Goal: Task Accomplishment & Management: Manage account settings

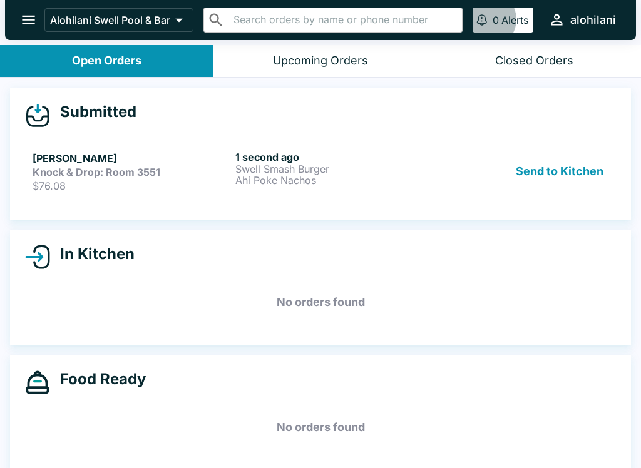
click at [57, 163] on h5 "[PERSON_NAME]" at bounding box center [132, 158] width 198 height 15
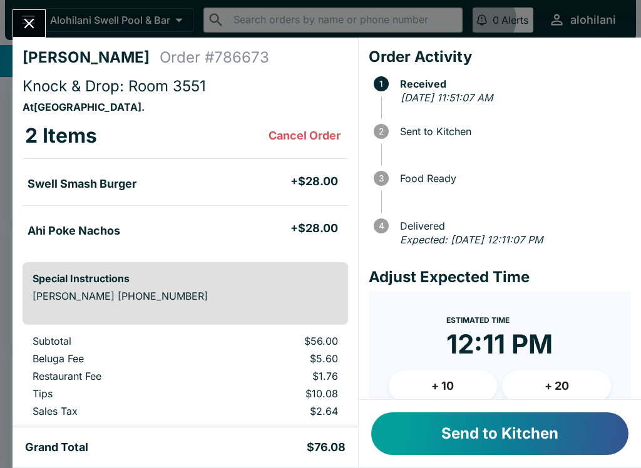
click at [490, 426] on button "Send to Kitchen" at bounding box center [499, 434] width 257 height 43
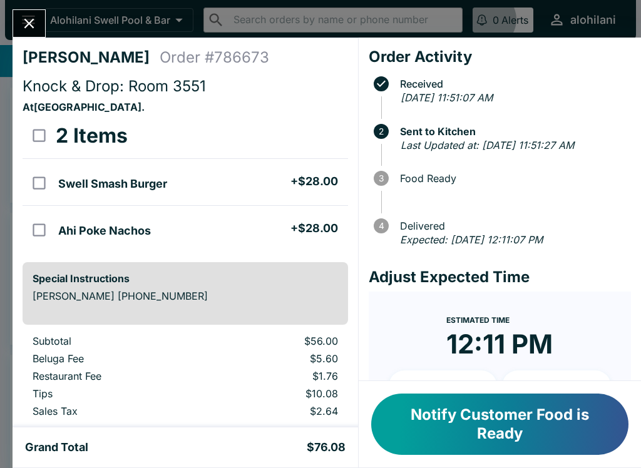
click at [497, 423] on button "Notify Customer Food is Ready" at bounding box center [499, 424] width 257 height 61
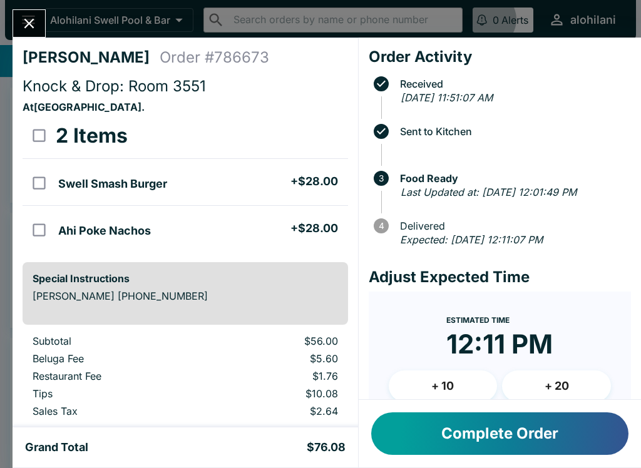
click at [501, 436] on button "Complete Order" at bounding box center [499, 434] width 257 height 43
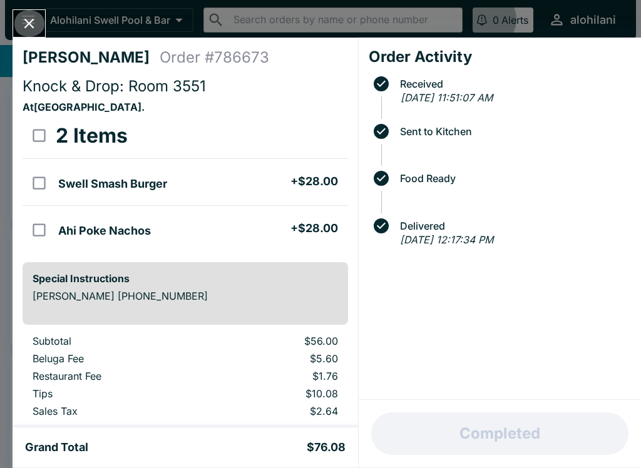
click at [39, 24] on button "Close" at bounding box center [29, 23] width 32 height 27
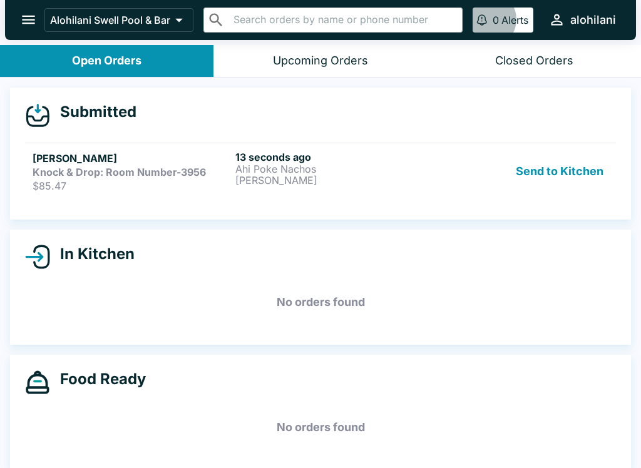
click at [56, 180] on p "$85.47" at bounding box center [132, 186] width 198 height 13
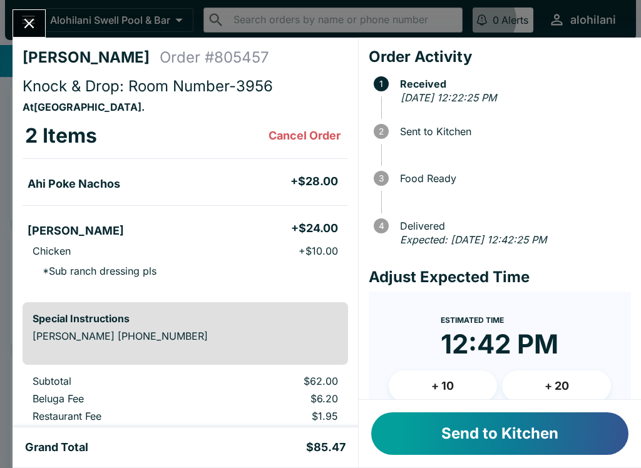
click at [535, 447] on button "Send to Kitchen" at bounding box center [499, 434] width 257 height 43
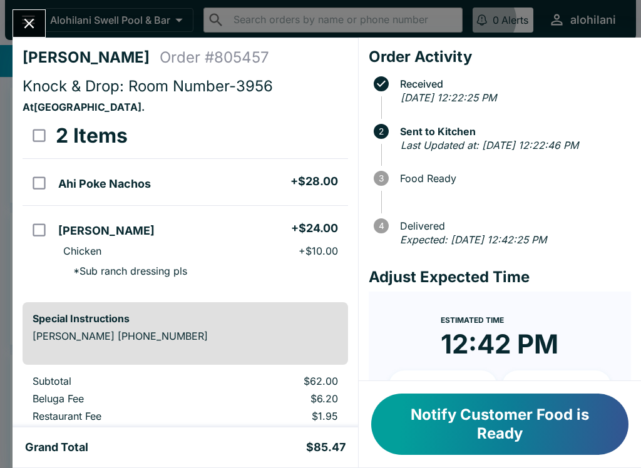
click at [504, 430] on button "Notify Customer Food is Ready" at bounding box center [499, 424] width 257 height 61
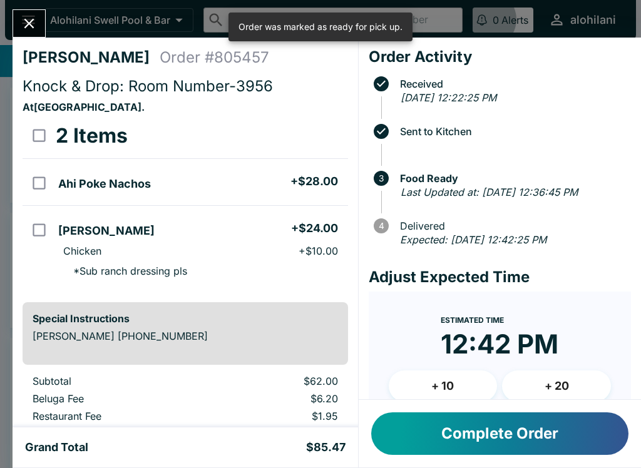
click at [507, 437] on button "Complete Order" at bounding box center [499, 434] width 257 height 43
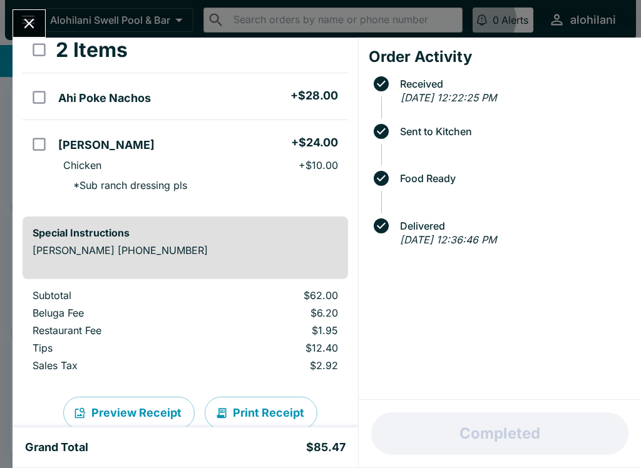
scroll to position [96, 0]
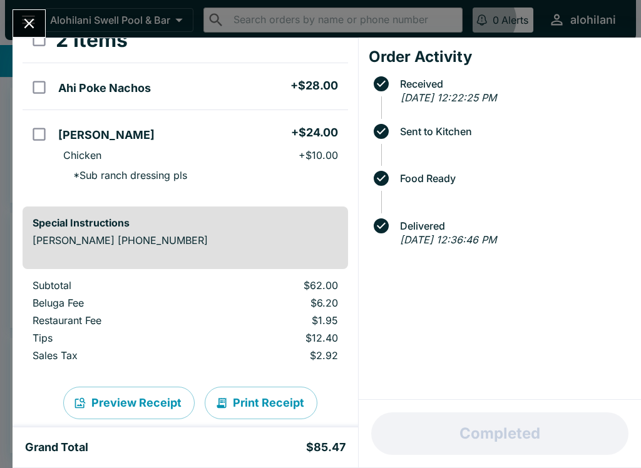
click at [36, 31] on icon "Close" at bounding box center [29, 23] width 17 height 17
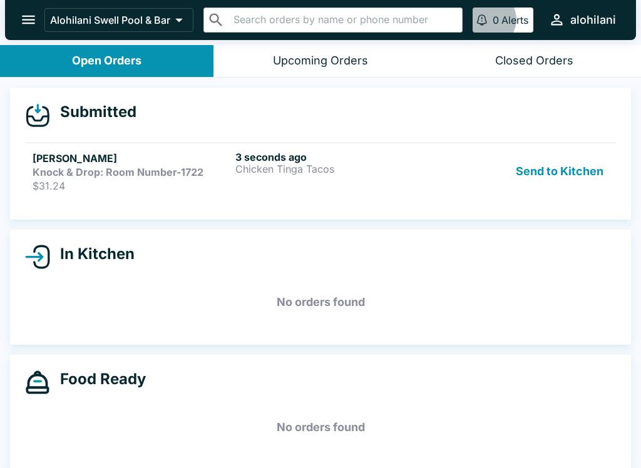
click at [442, 178] on div "Send to Kitchen" at bounding box center [524, 171] width 170 height 41
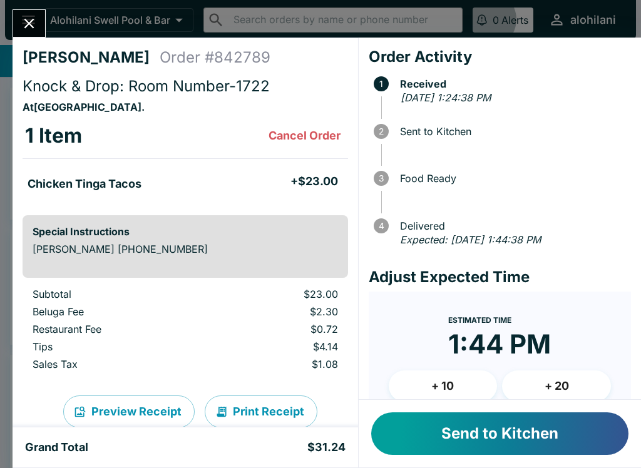
click at [474, 449] on button "Send to Kitchen" at bounding box center [499, 434] width 257 height 43
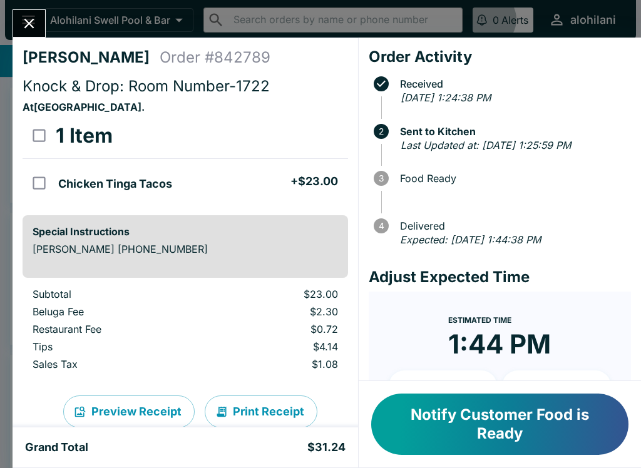
click at [33, 26] on icon "Close" at bounding box center [29, 23] width 17 height 17
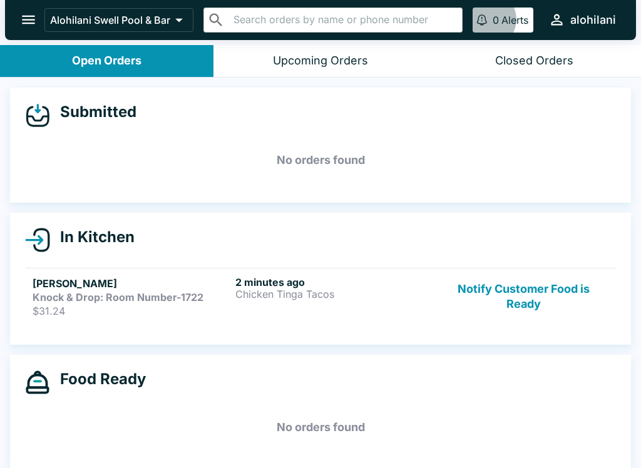
click at [87, 297] on strong "Knock & Drop: Room Number-1722" at bounding box center [118, 297] width 171 height 13
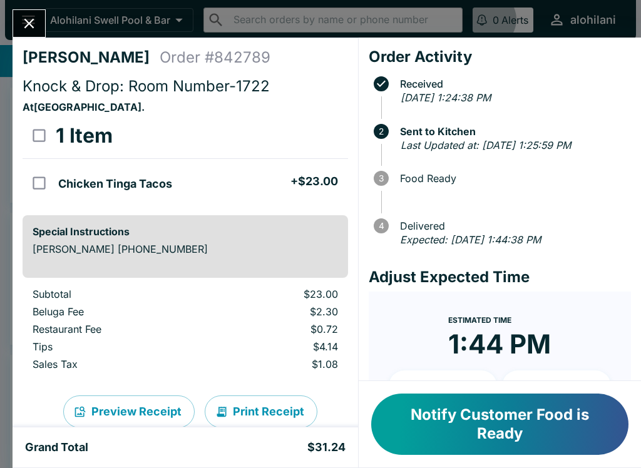
click at [450, 430] on button "Notify Customer Food is Ready" at bounding box center [499, 424] width 257 height 61
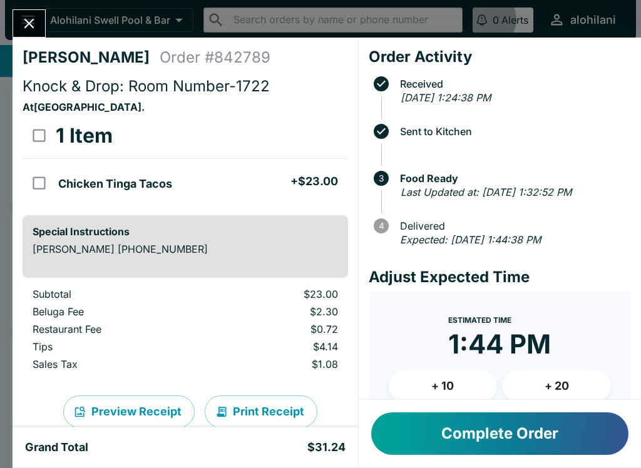
click at [542, 451] on button "Complete Order" at bounding box center [499, 434] width 257 height 43
